Goal: Task Accomplishment & Management: Manage account settings

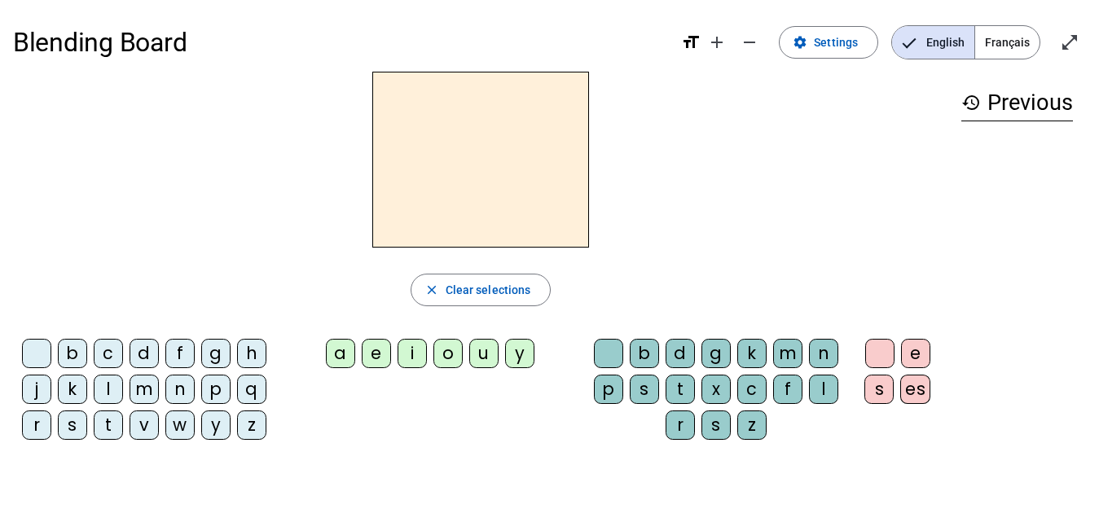
click at [1018, 42] on span "Français" at bounding box center [1007, 42] width 64 height 33
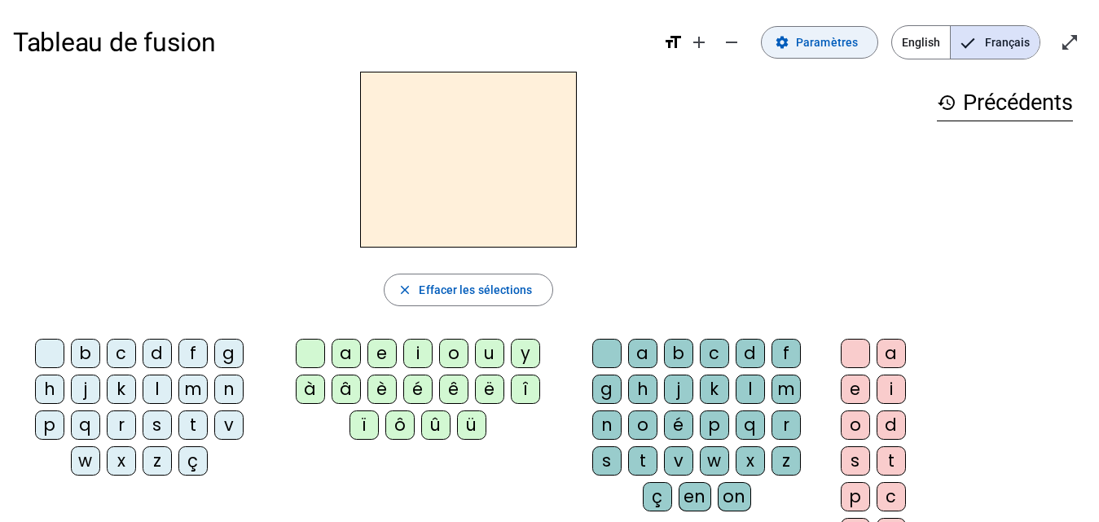
click at [826, 44] on span "Paramètres" at bounding box center [827, 43] width 62 height 20
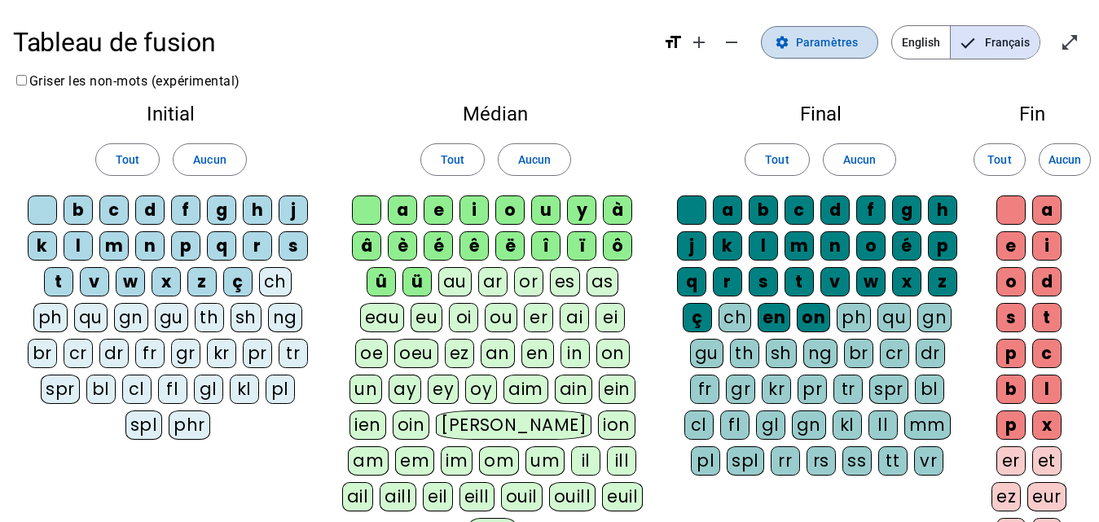
click at [820, 38] on span "Paramètres" at bounding box center [827, 43] width 62 height 20
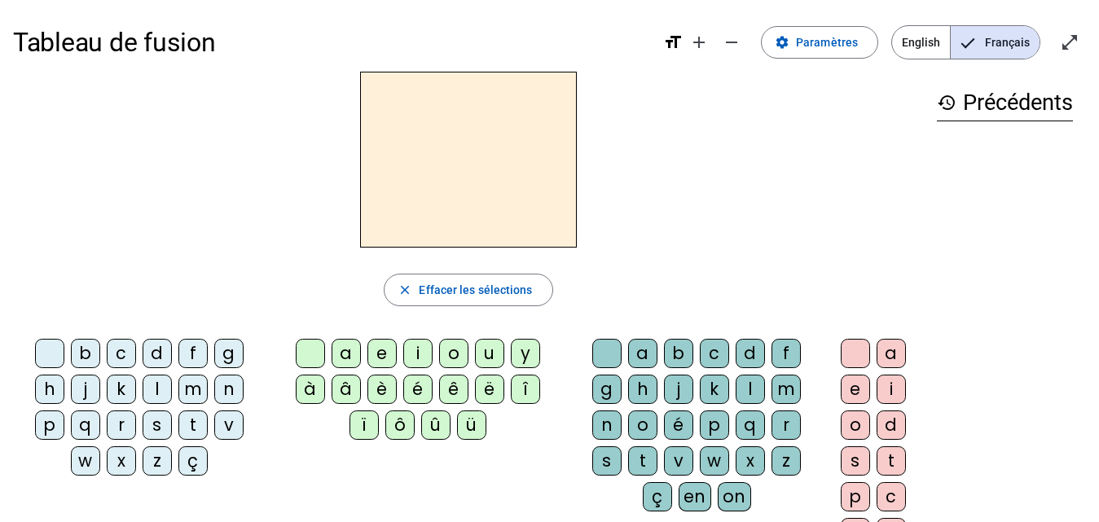
click at [148, 383] on div "l" at bounding box center [157, 389] width 29 height 29
click at [344, 355] on div "a" at bounding box center [345, 353] width 29 height 29
click at [651, 212] on div "la" at bounding box center [468, 160] width 911 height 176
click at [496, 139] on h2 "la" at bounding box center [468, 160] width 217 height 176
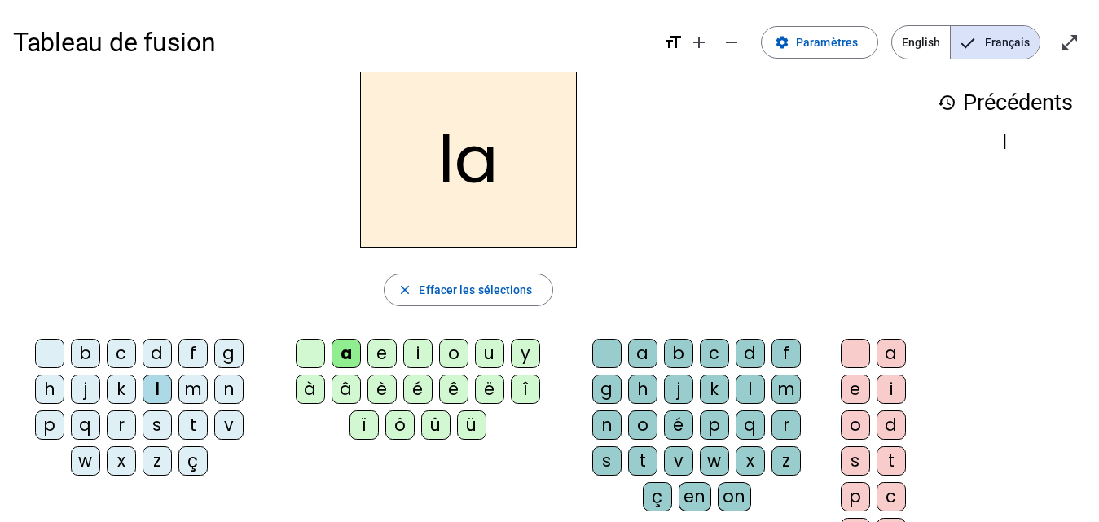
drag, startPoint x: 511, startPoint y: 152, endPoint x: 507, endPoint y: 164, distance: 12.1
click at [511, 160] on h2 "la" at bounding box center [468, 160] width 217 height 176
click at [450, 294] on span "Effacer les sélections" at bounding box center [475, 290] width 113 height 20
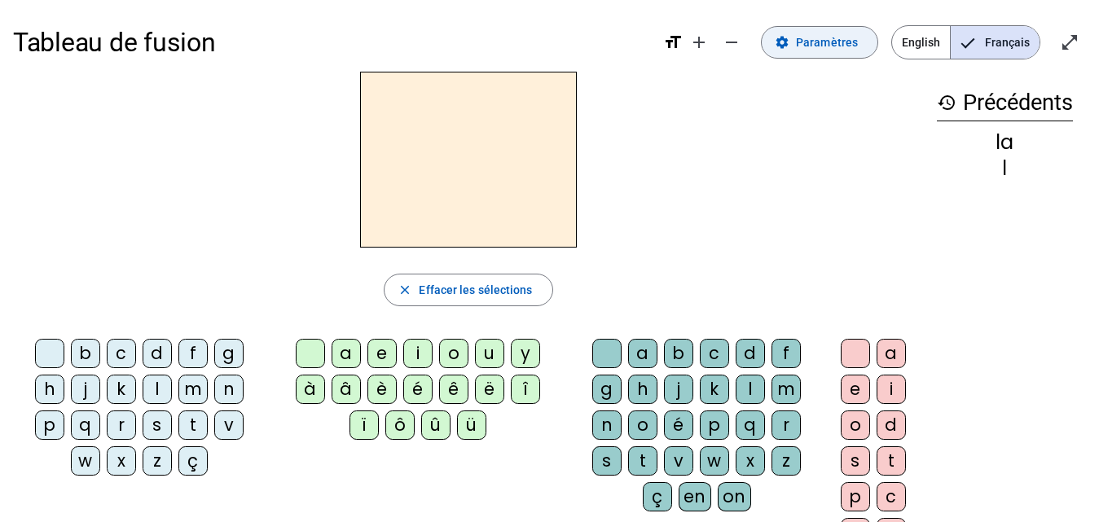
click at [821, 48] on span "Paramètres" at bounding box center [827, 43] width 62 height 20
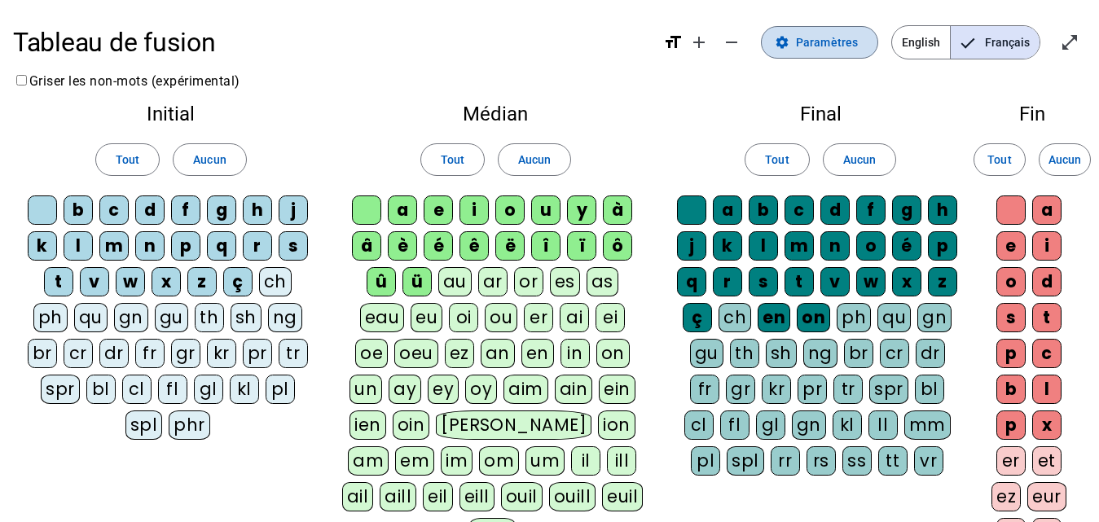
click at [814, 46] on span "Paramètres" at bounding box center [827, 43] width 62 height 20
click at [784, 42] on mat-icon "settings" at bounding box center [782, 42] width 15 height 15
click at [698, 49] on mat-icon "add" at bounding box center [699, 43] width 20 height 20
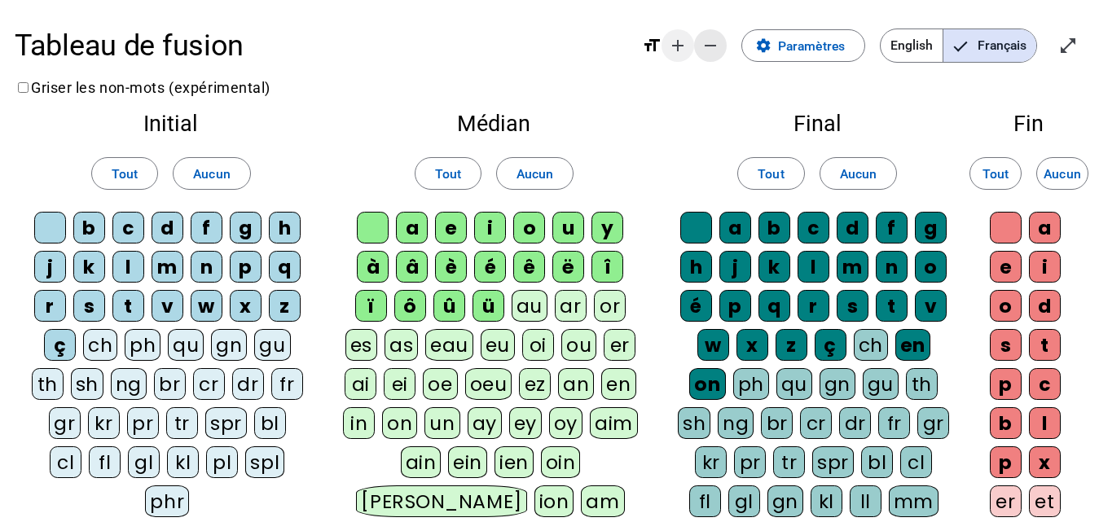
click at [698, 49] on span "Diminuer la taille de la police" at bounding box center [710, 45] width 39 height 39
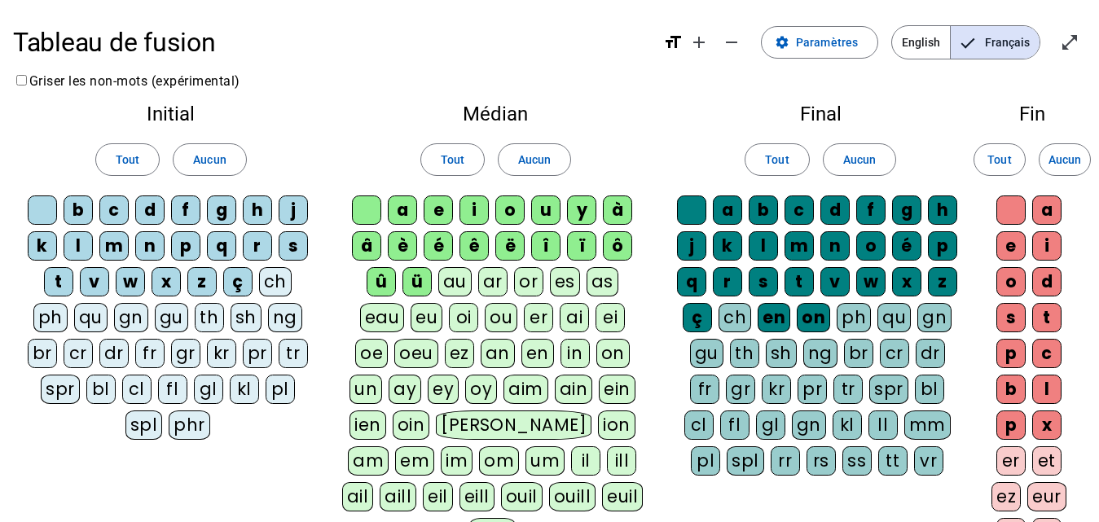
click at [681, 43] on mat-icon "format_size" at bounding box center [673, 43] width 20 height 20
click at [676, 44] on mat-icon "format_size" at bounding box center [673, 43] width 20 height 20
click at [924, 42] on span "English" at bounding box center [921, 42] width 58 height 33
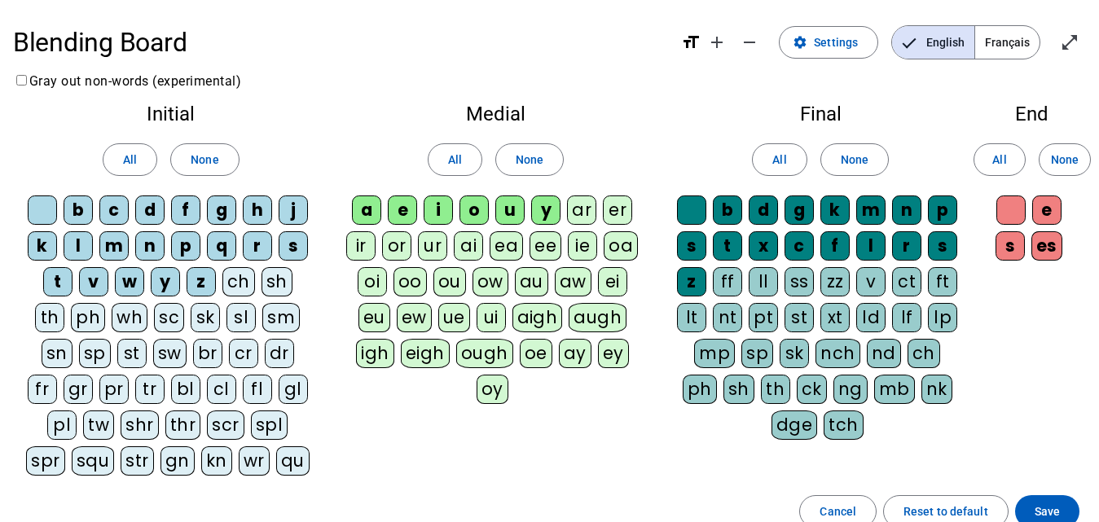
click at [1002, 42] on span "Français" at bounding box center [1007, 42] width 64 height 33
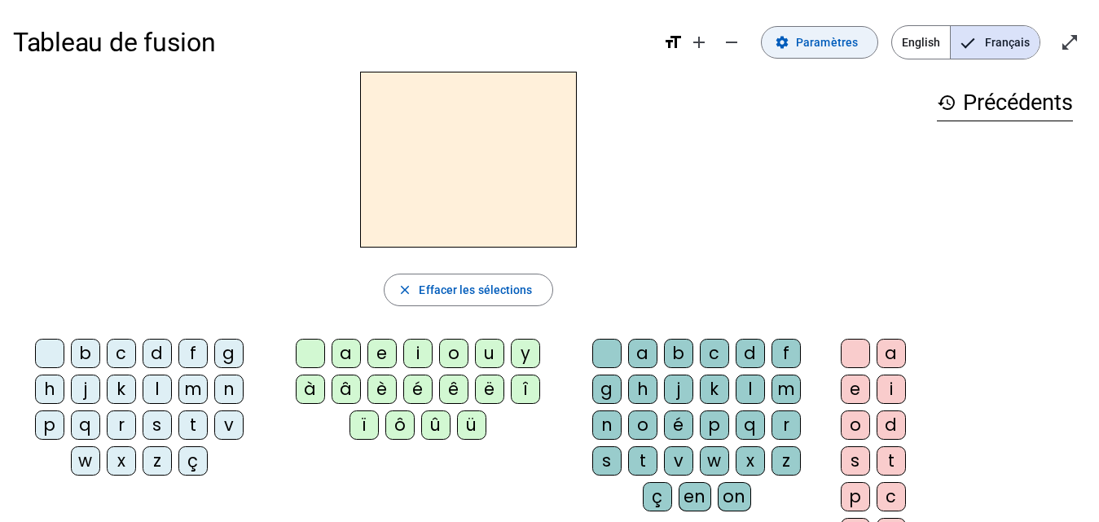
click at [855, 52] on span at bounding box center [820, 42] width 116 height 39
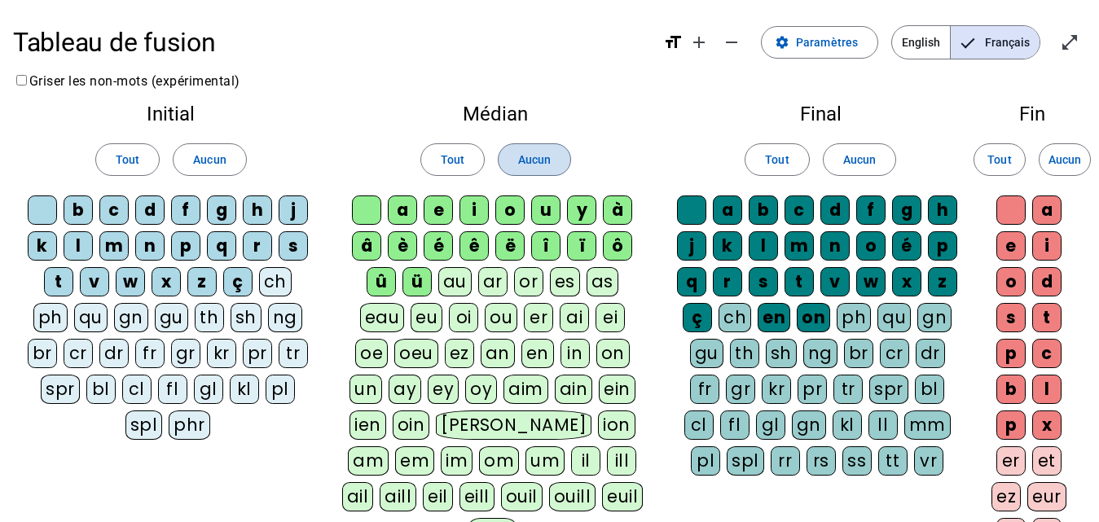
click at [525, 157] on span "Aucun" at bounding box center [534, 160] width 33 height 20
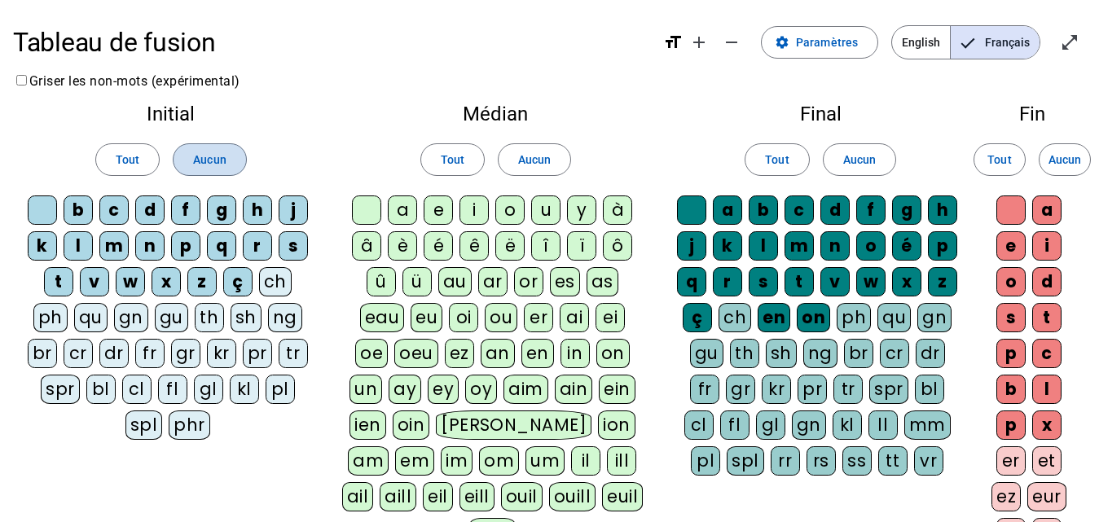
click at [219, 157] on span "Aucun" at bounding box center [209, 160] width 33 height 20
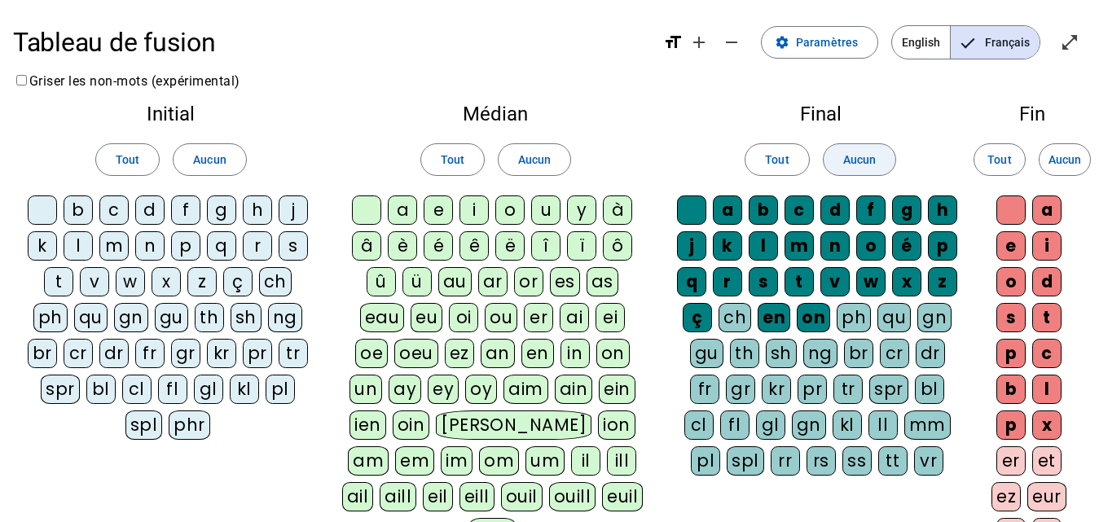
click at [859, 156] on span "Aucun" at bounding box center [859, 160] width 33 height 20
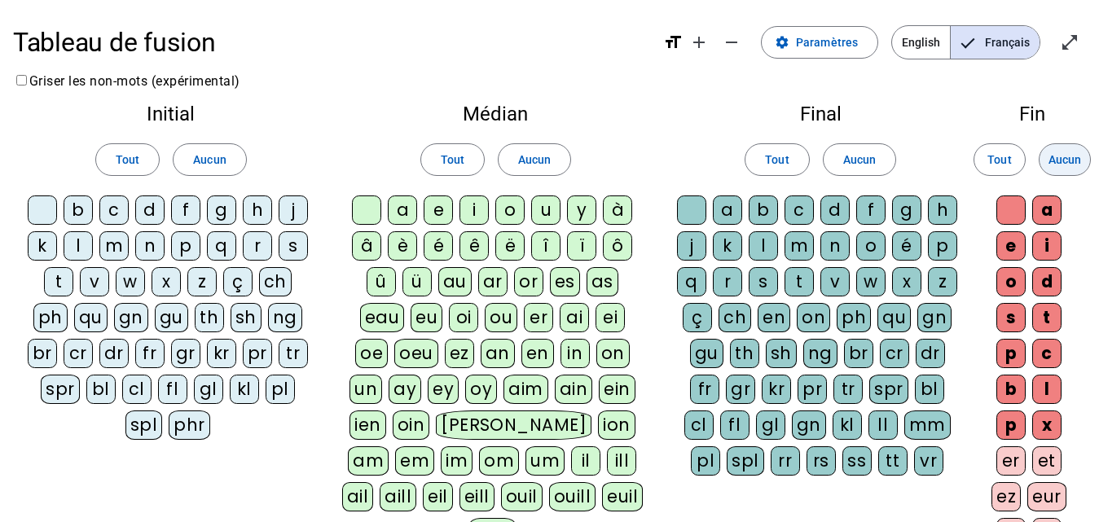
click at [1081, 160] on span "Aucun" at bounding box center [1064, 160] width 33 height 20
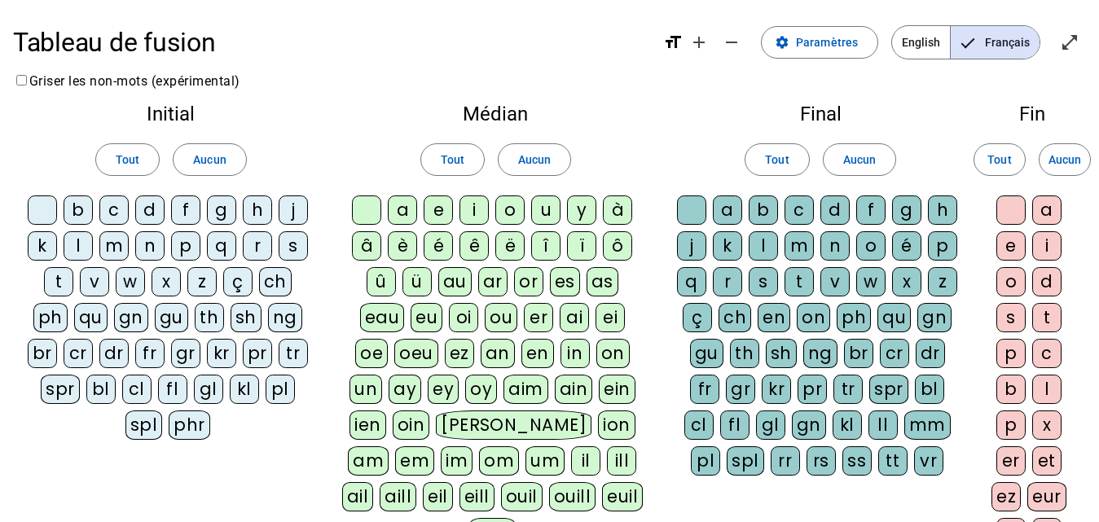
click at [83, 245] on div "l" at bounding box center [78, 245] width 29 height 29
click at [401, 204] on div "a" at bounding box center [402, 209] width 29 height 29
click at [67, 283] on div "t" at bounding box center [58, 281] width 29 height 29
click at [838, 50] on span "Paramètres" at bounding box center [827, 43] width 62 height 20
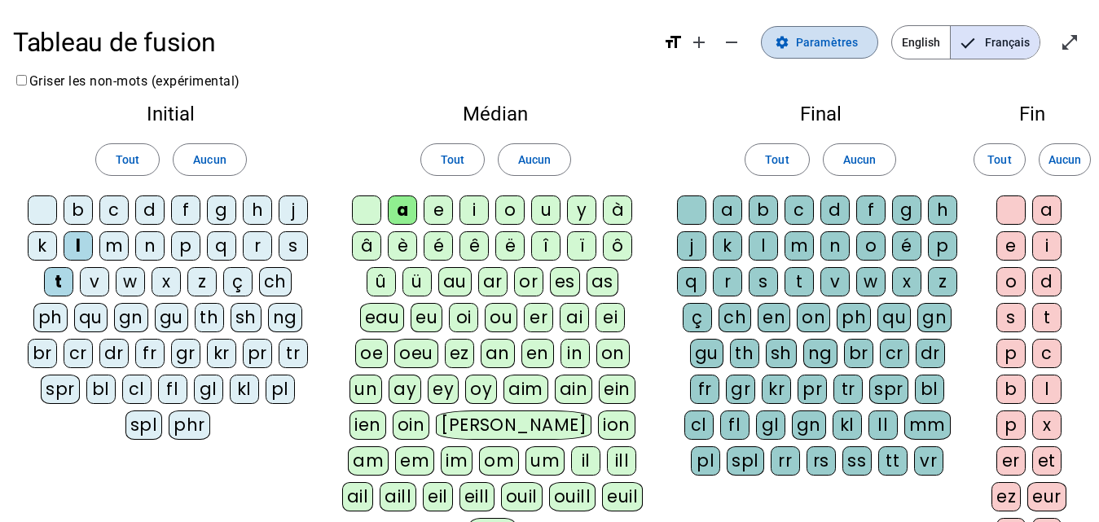
click at [837, 41] on span "Paramètres" at bounding box center [827, 43] width 62 height 20
click at [1044, 212] on div "a" at bounding box center [1046, 209] width 29 height 29
click at [1016, 244] on div "e" at bounding box center [1010, 245] width 29 height 29
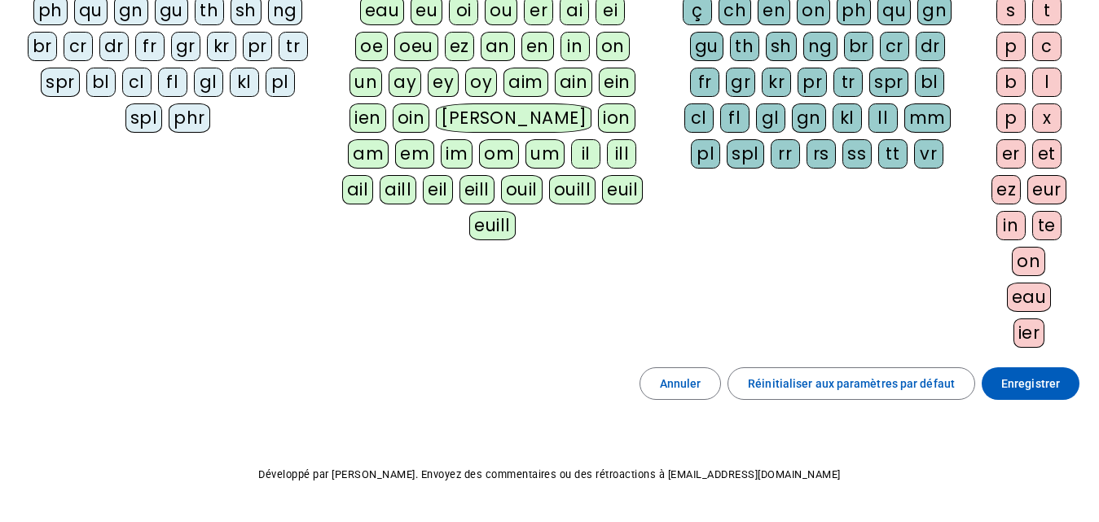
scroll to position [326, 0]
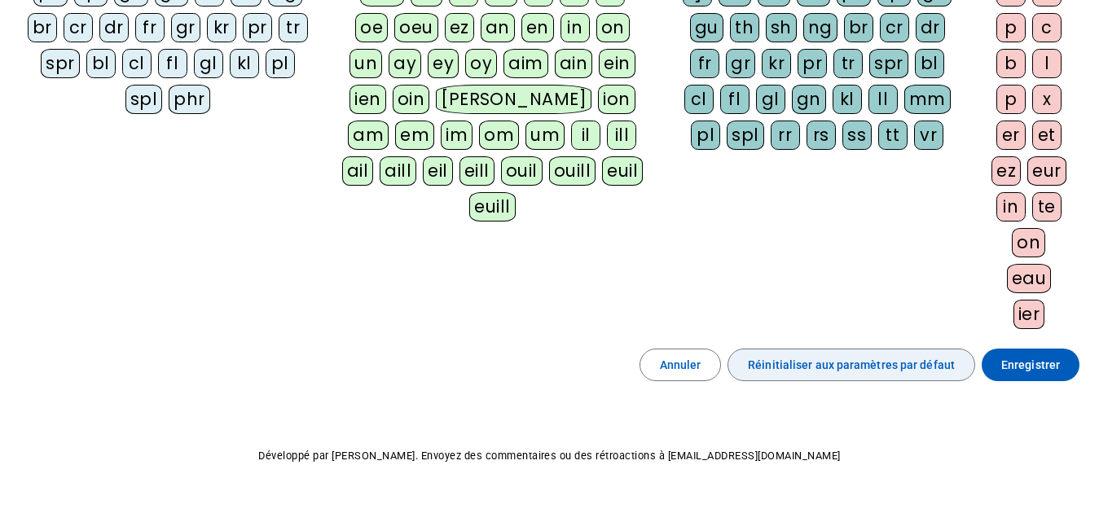
click at [931, 372] on span "Réinitialiser aux paramètres par défaut" at bounding box center [851, 365] width 207 height 20
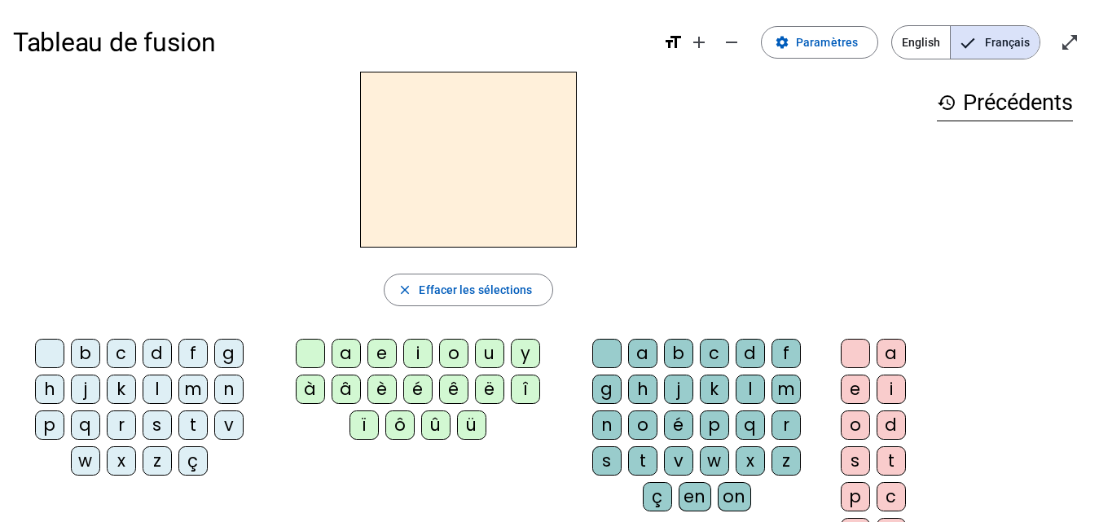
click at [349, 356] on div "a" at bounding box center [345, 353] width 29 height 29
click at [151, 391] on div "l" at bounding box center [157, 389] width 29 height 29
click at [275, 475] on div "b c d f g h j k l m n p q r s t v w x z ç a e i o u y à â è é ê ë [PERSON_NAME]…" at bounding box center [468, 464] width 911 height 264
